Goal: Check status: Check status

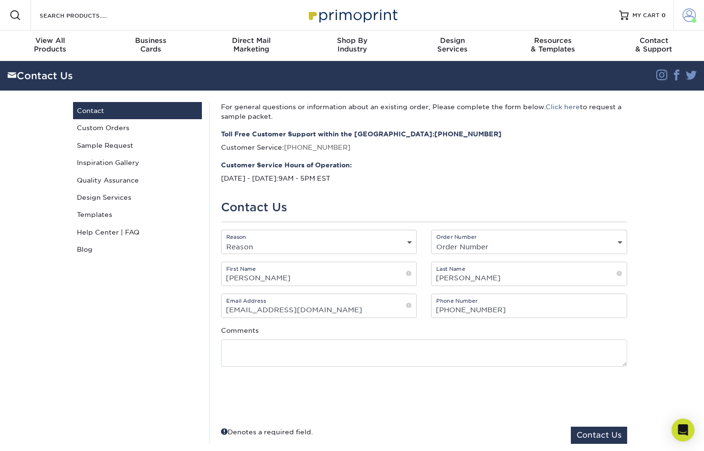
click at [690, 14] on span at bounding box center [688, 15] width 13 height 13
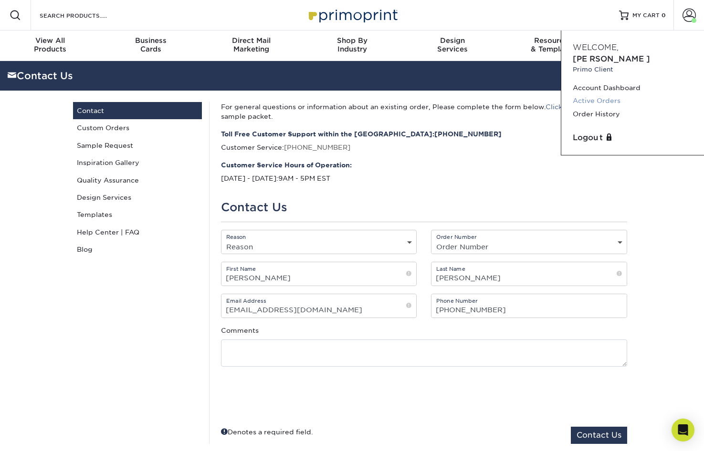
click at [610, 94] on link "Active Orders" at bounding box center [632, 100] width 120 height 13
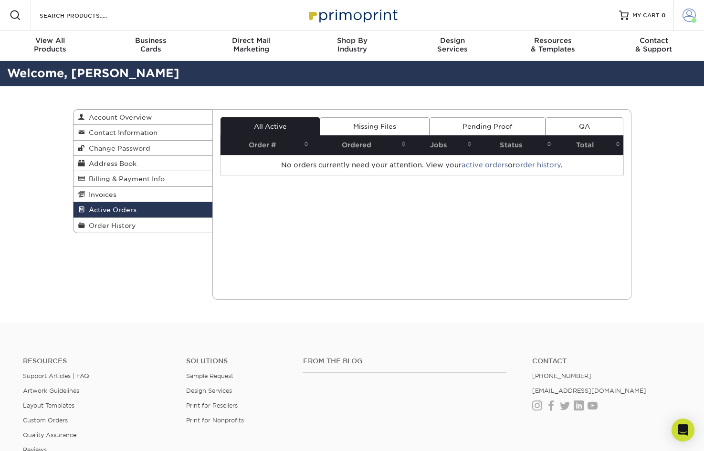
click at [683, 15] on span at bounding box center [688, 15] width 13 height 13
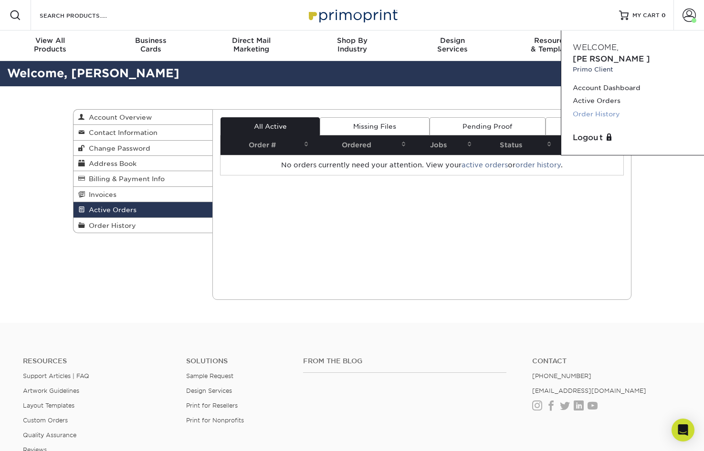
click at [609, 108] on link "Order History" at bounding box center [632, 114] width 120 height 13
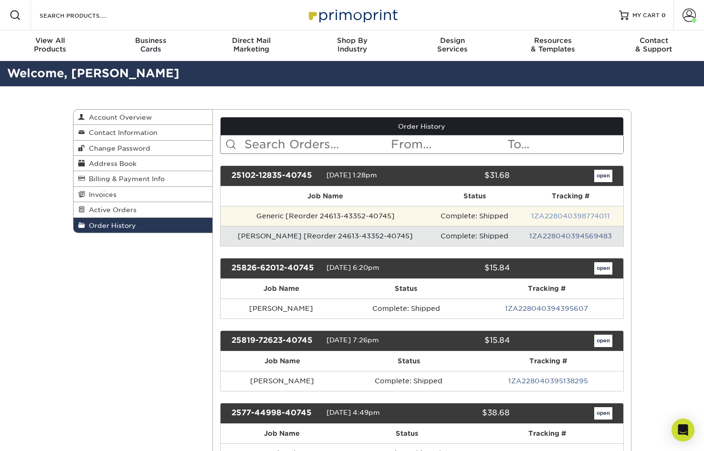
click at [568, 214] on link "1ZA228040398774011" at bounding box center [570, 216] width 79 height 8
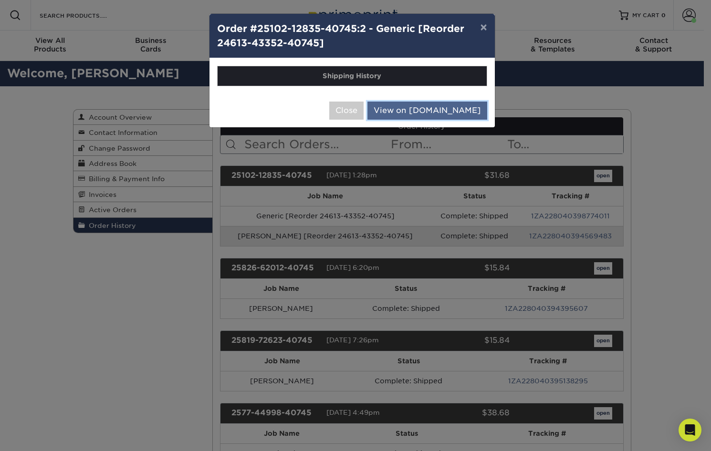
click at [428, 111] on link "View on UPS.com" at bounding box center [427, 111] width 120 height 18
click at [364, 112] on button "Close" at bounding box center [346, 111] width 34 height 18
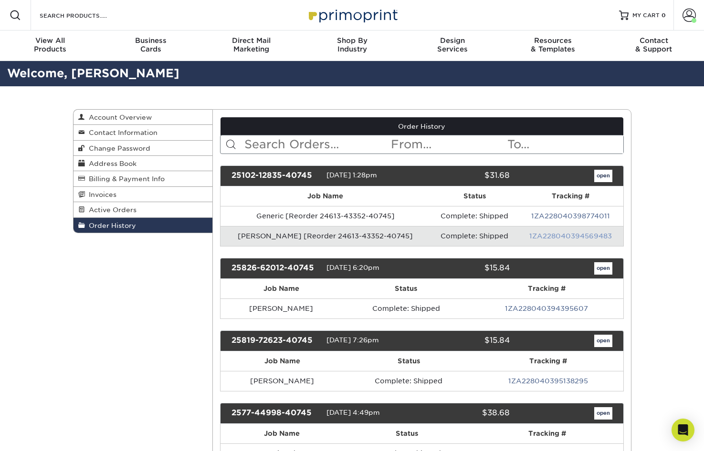
click at [559, 235] on link "1ZA228040394569483" at bounding box center [570, 236] width 83 height 8
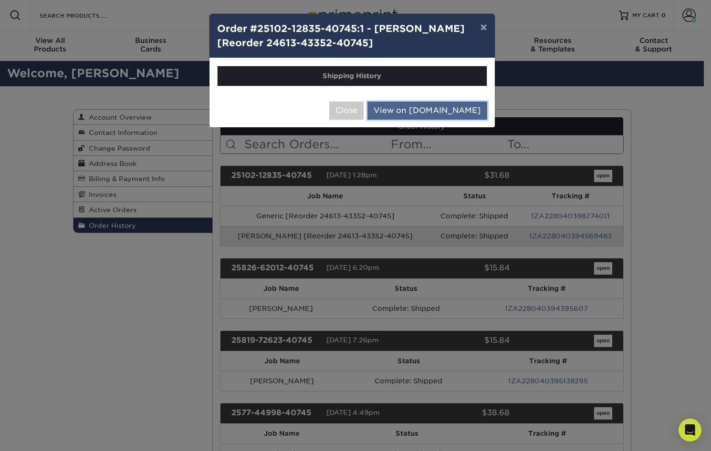
click at [447, 106] on link "View on UPS.com" at bounding box center [427, 111] width 120 height 18
click at [364, 106] on button "Close" at bounding box center [346, 111] width 34 height 18
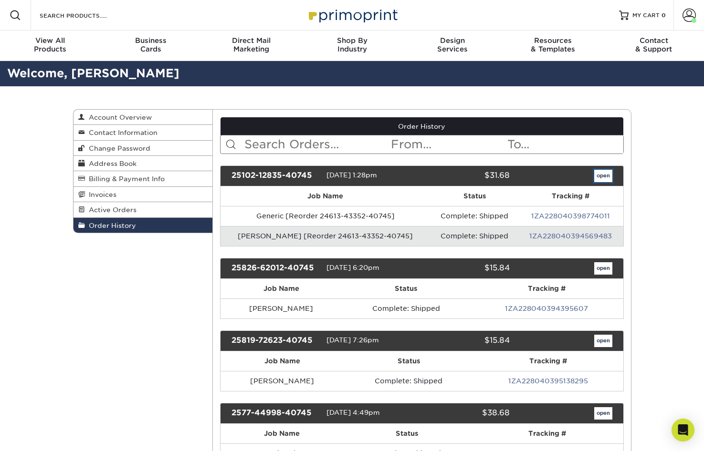
click at [605, 174] on link "open" at bounding box center [603, 176] width 18 height 12
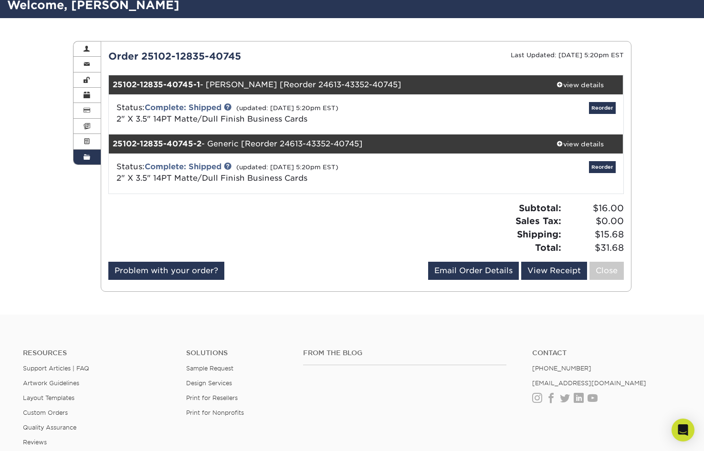
scroll to position [68, 0]
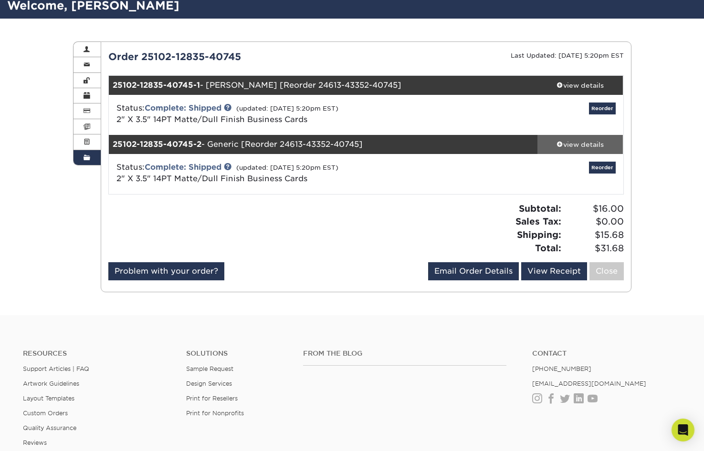
click at [574, 143] on div "view details" at bounding box center [580, 145] width 86 height 10
